Goal: Find contact information: Find contact information

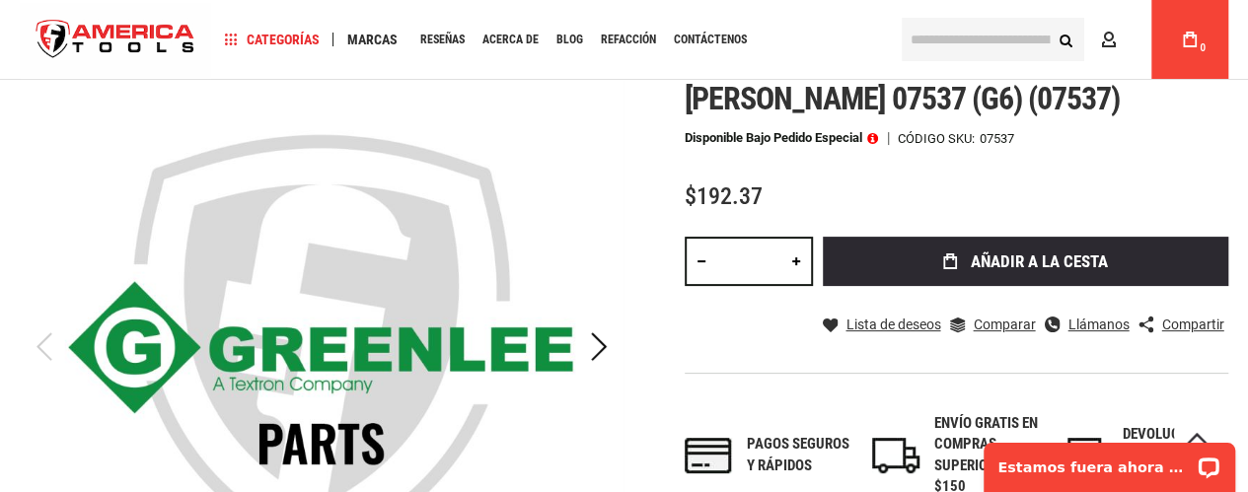
scroll to position [99, 0]
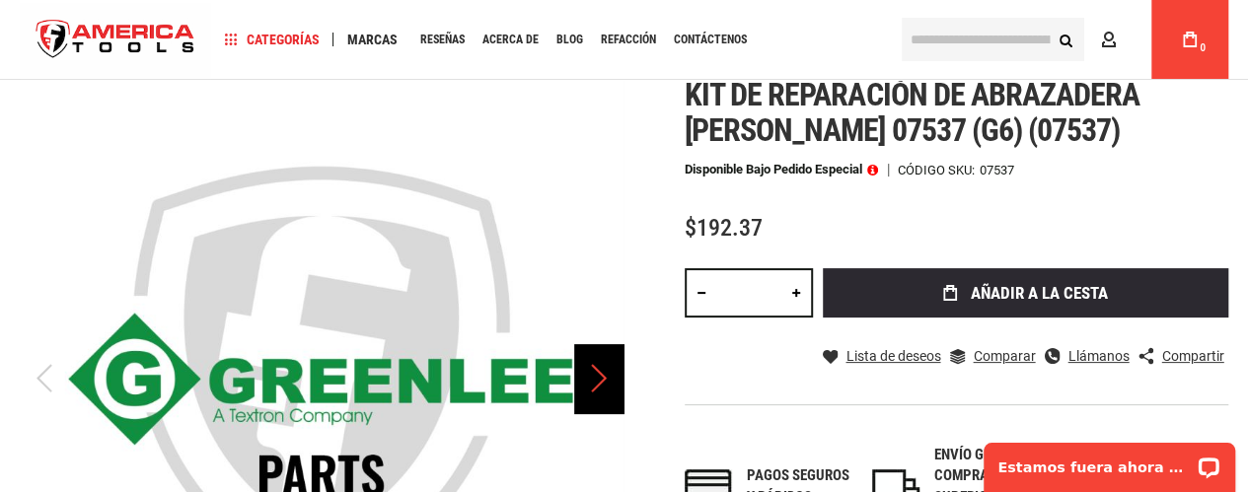
click at [601, 364] on div "Próximo" at bounding box center [598, 378] width 49 height 69
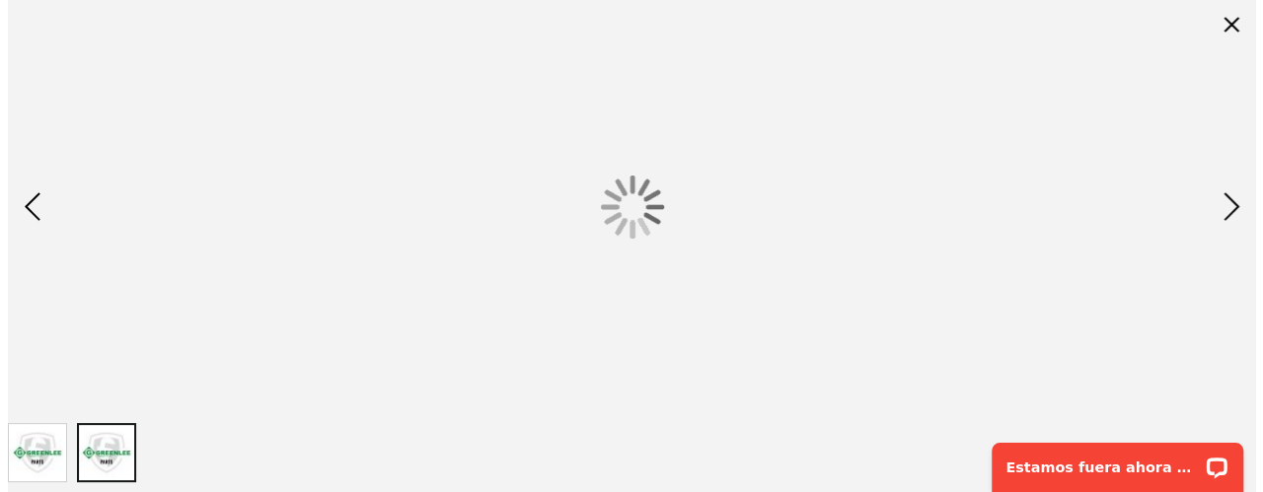
scroll to position [0, 0]
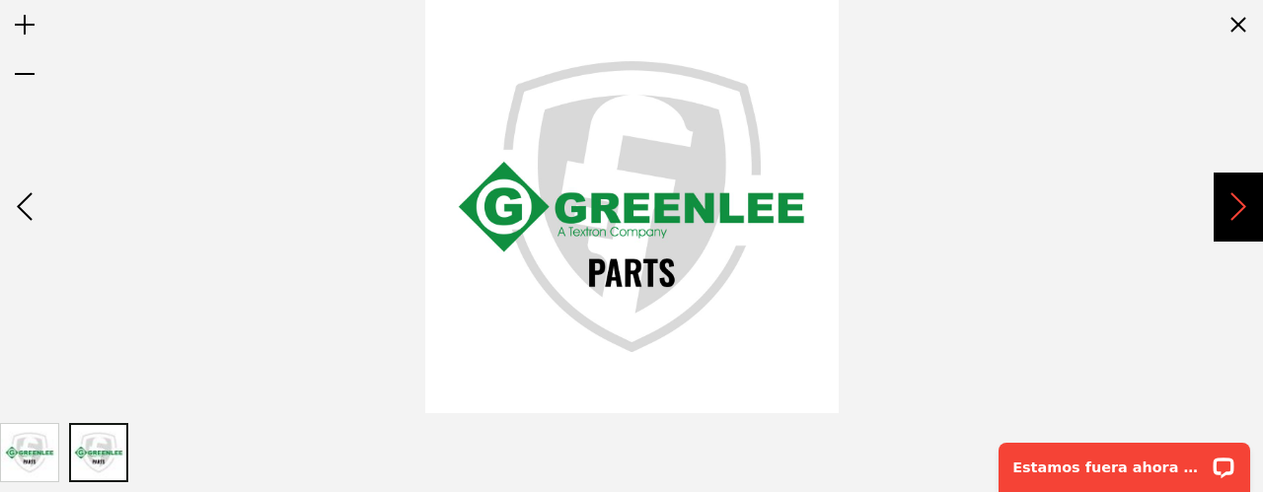
click at [1247, 202] on div "Próximo" at bounding box center [1238, 207] width 49 height 69
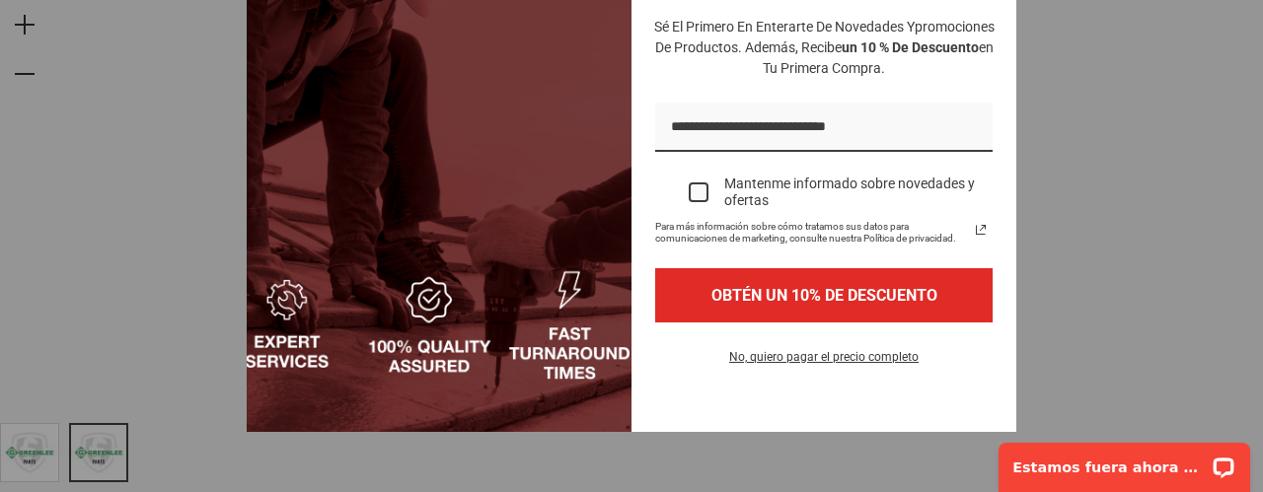
scroll to position [371, 0]
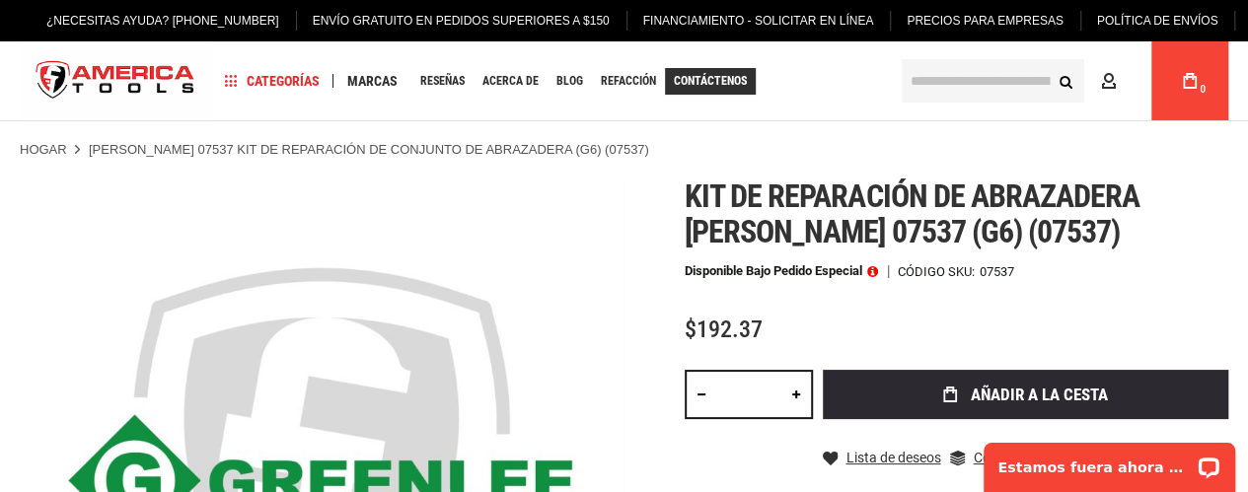
click at [703, 74] on font "Contáctenos" at bounding box center [710, 81] width 73 height 14
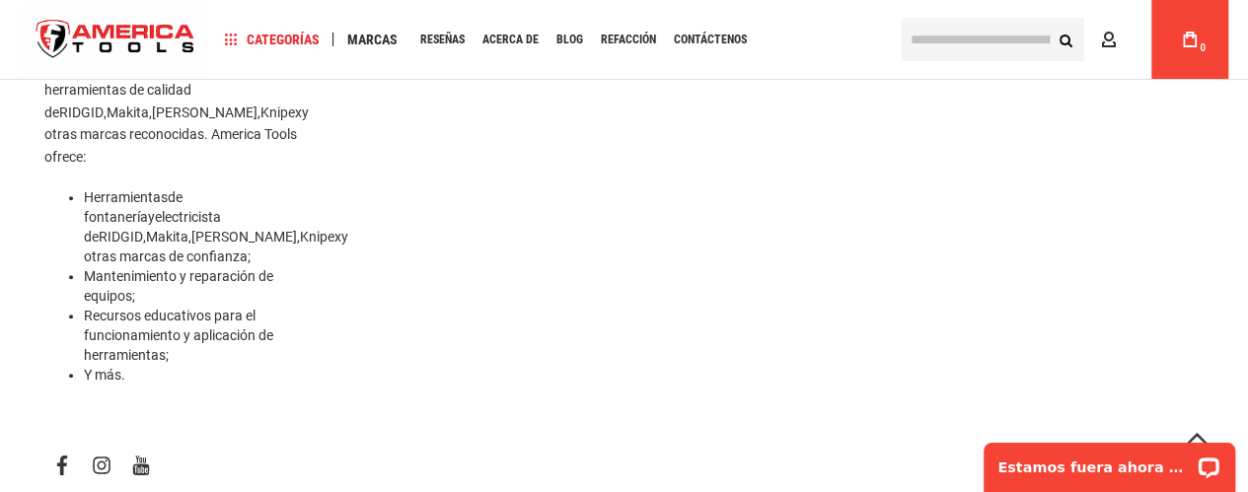
scroll to position [888, 0]
